Goal: Task Accomplishment & Management: Use online tool/utility

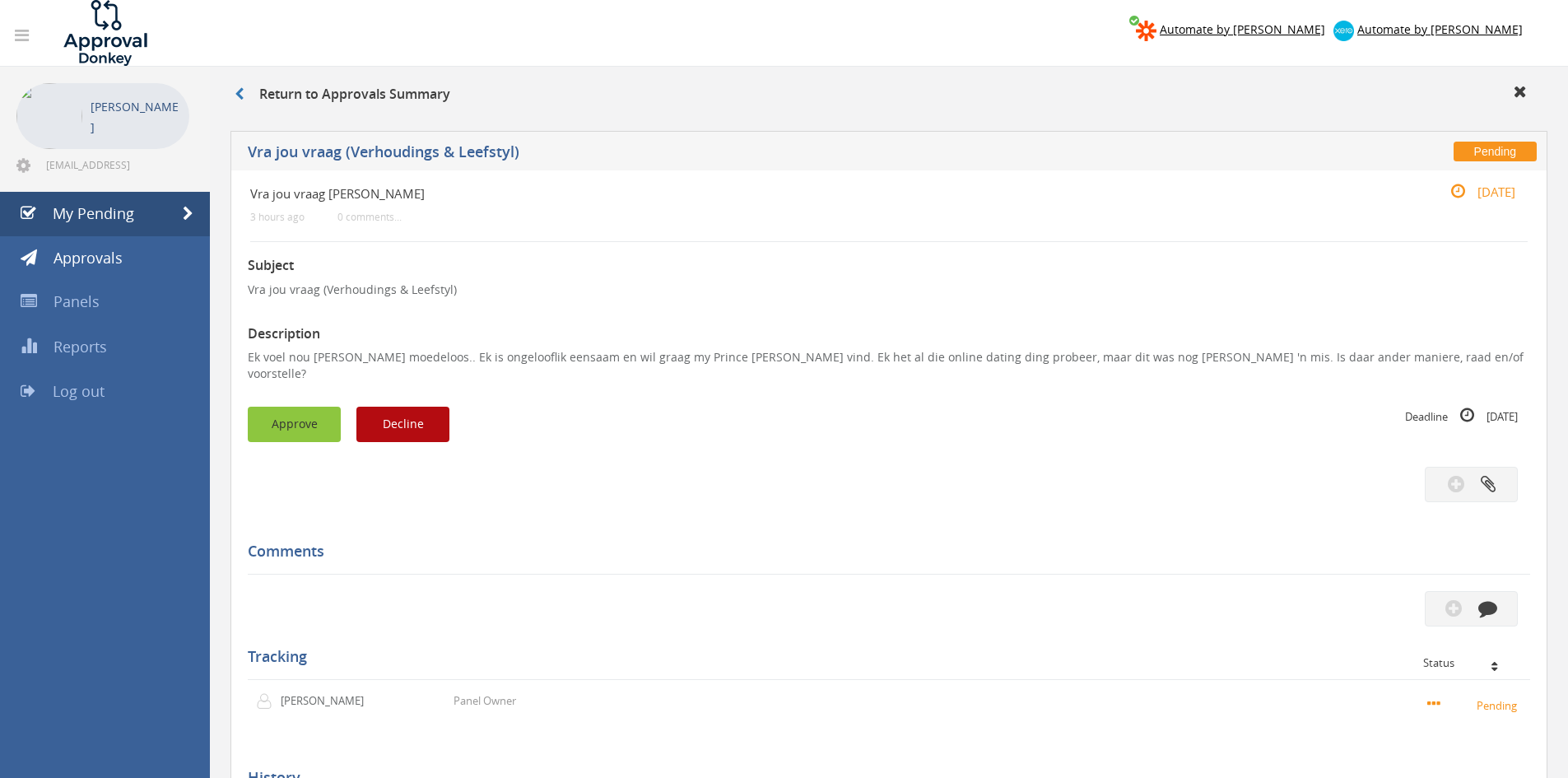
click at [301, 406] on button "Approve" at bounding box center [294, 423] width 93 height 35
